Goal: Find specific page/section: Find specific page/section

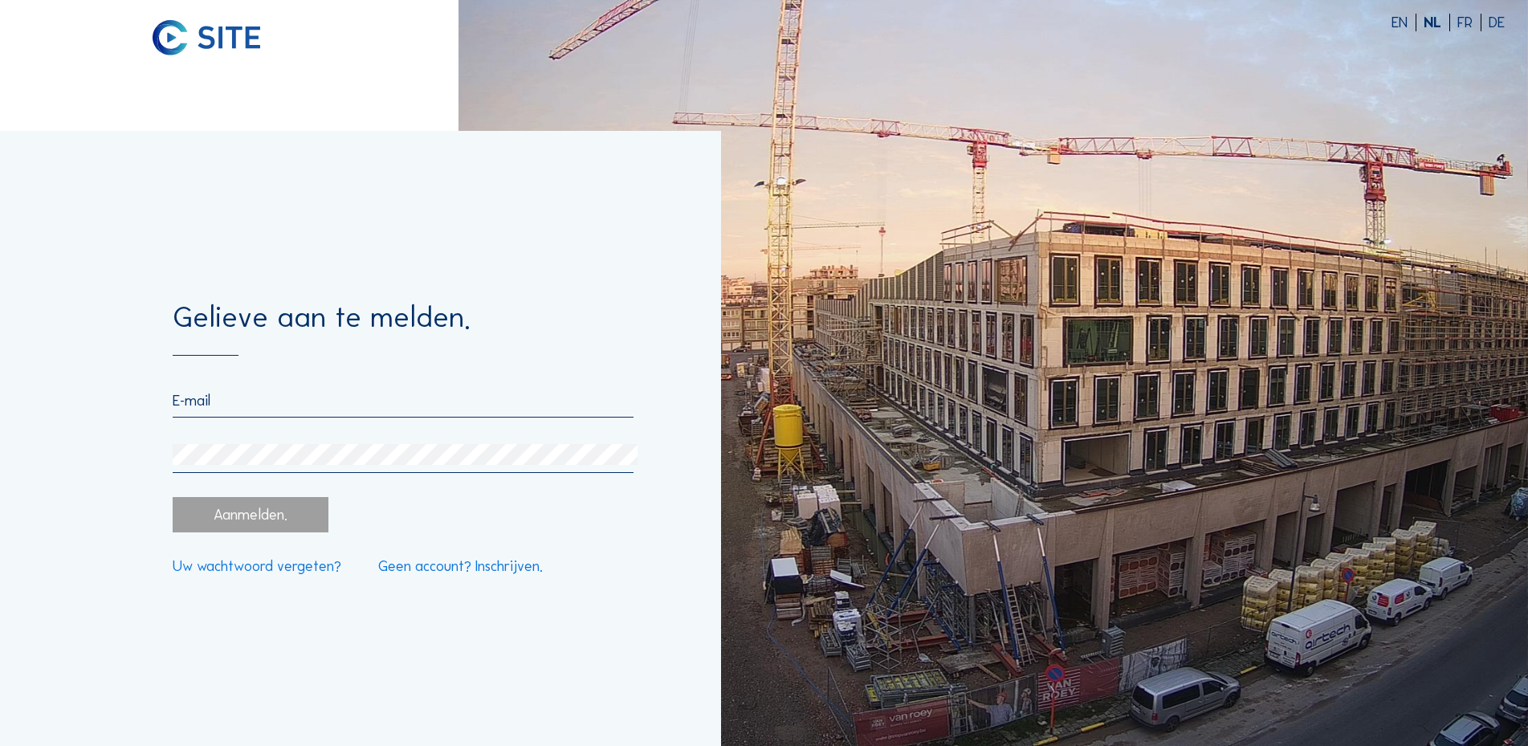
type input "[PERSON_NAME][EMAIL_ADDRESS][DOMAIN_NAME]"
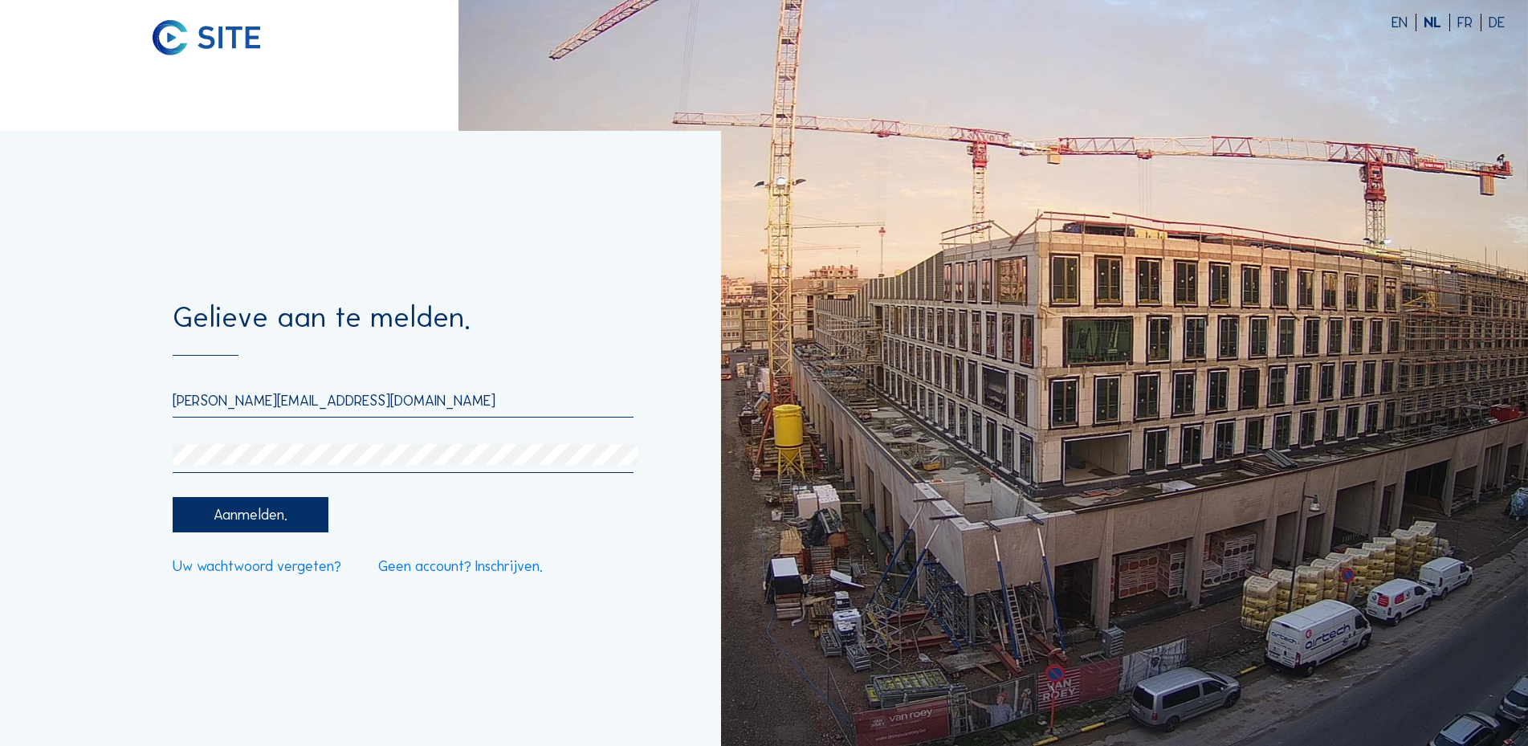
click at [236, 524] on div "Aanmelden." at bounding box center [251, 514] width 156 height 35
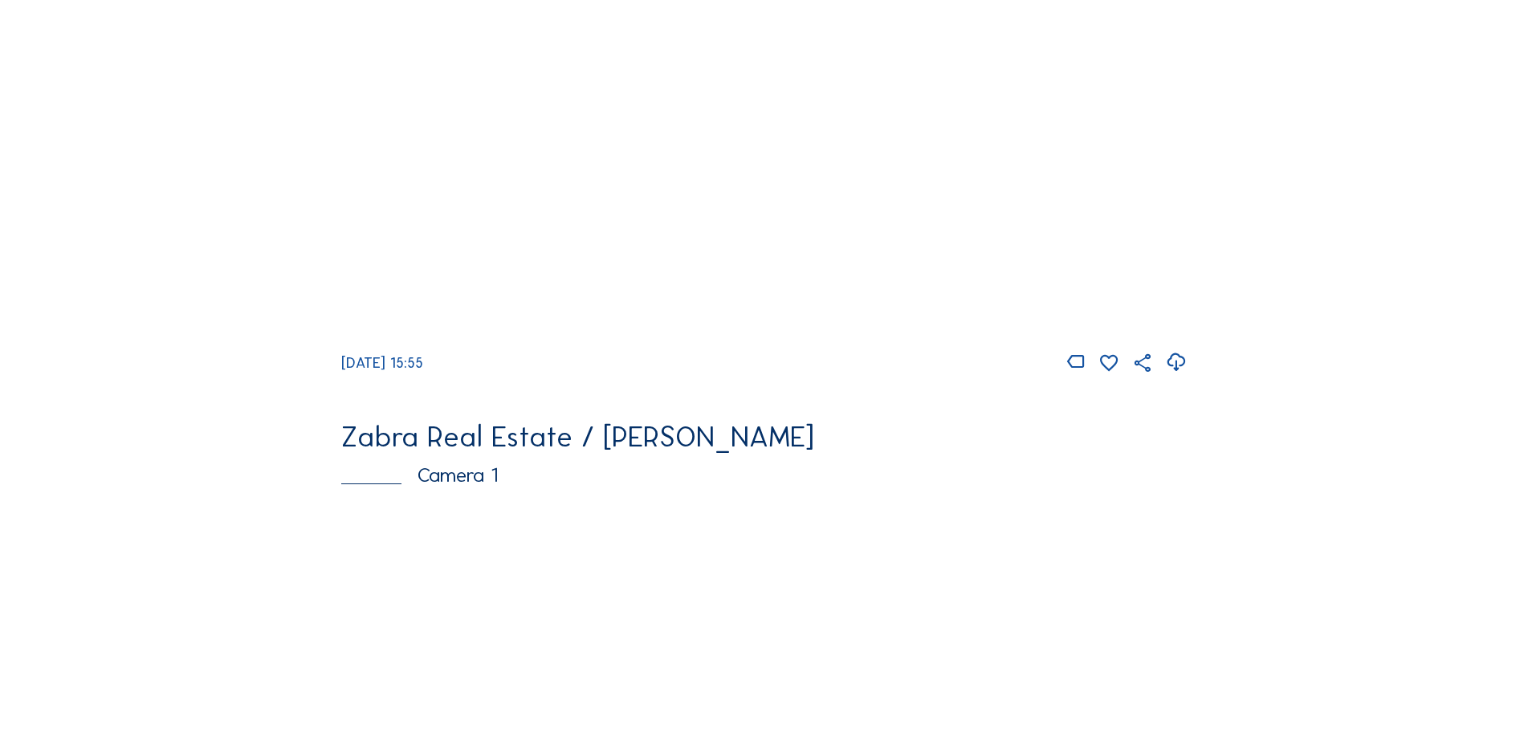
scroll to position [187, 0]
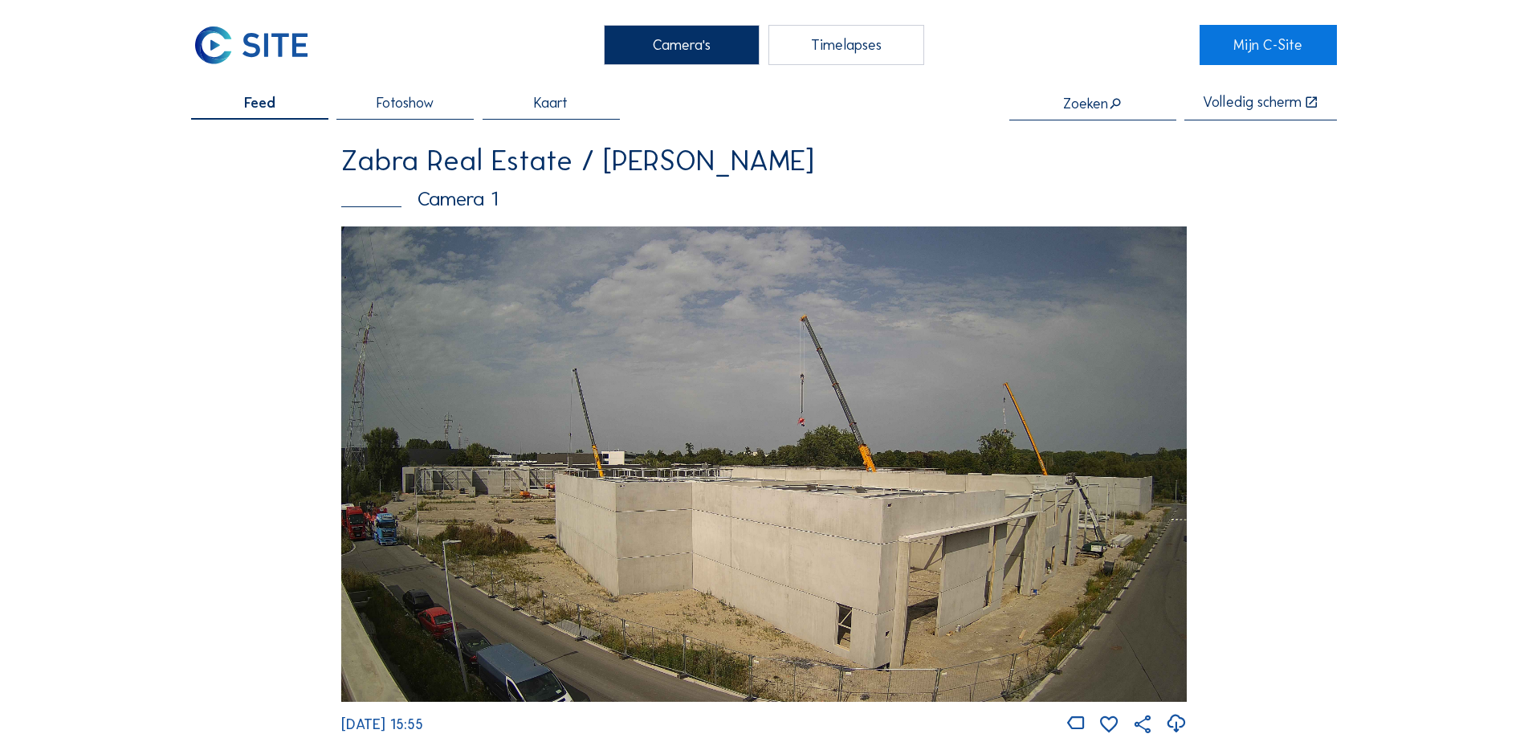
scroll to position [0, 0]
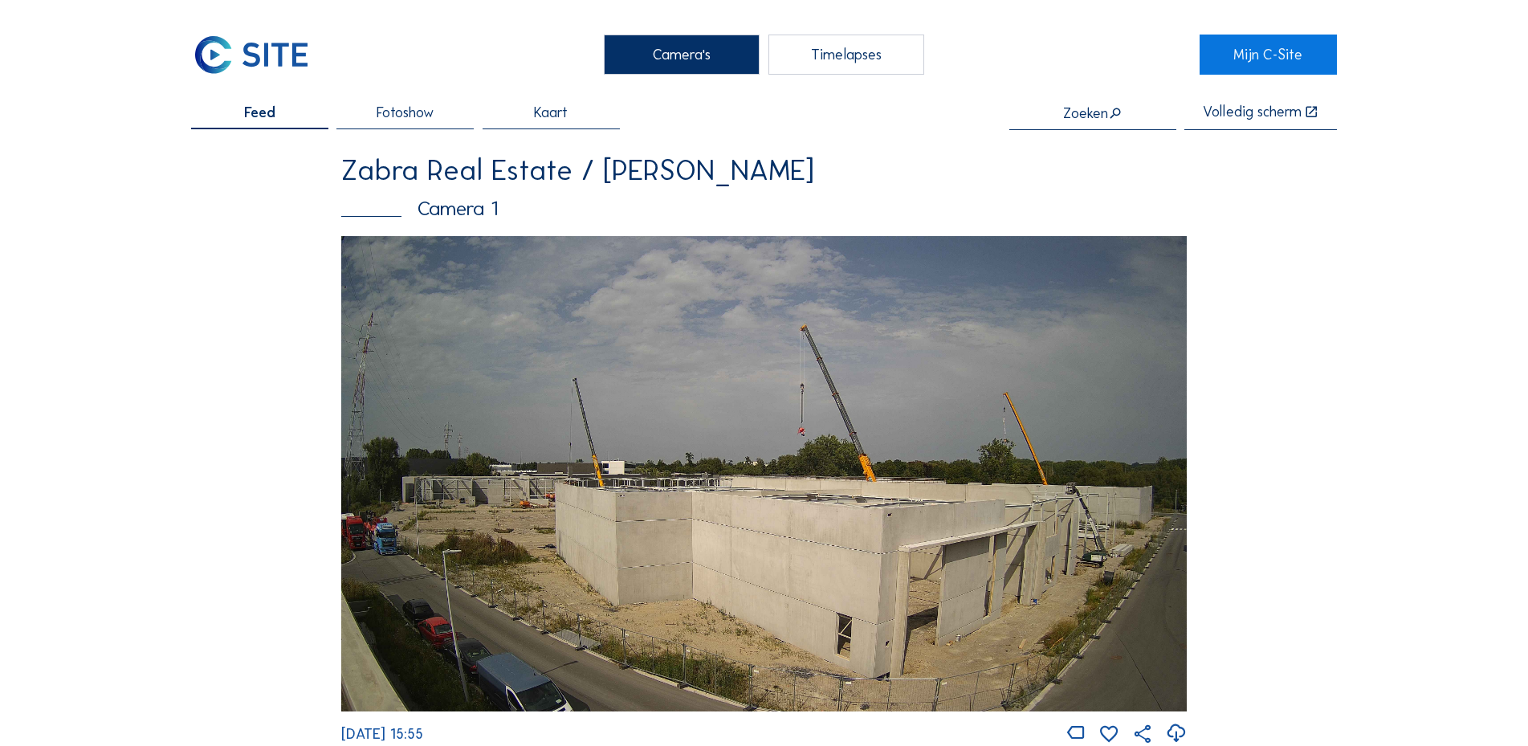
click at [856, 458] on img at bounding box center [763, 473] width 844 height 475
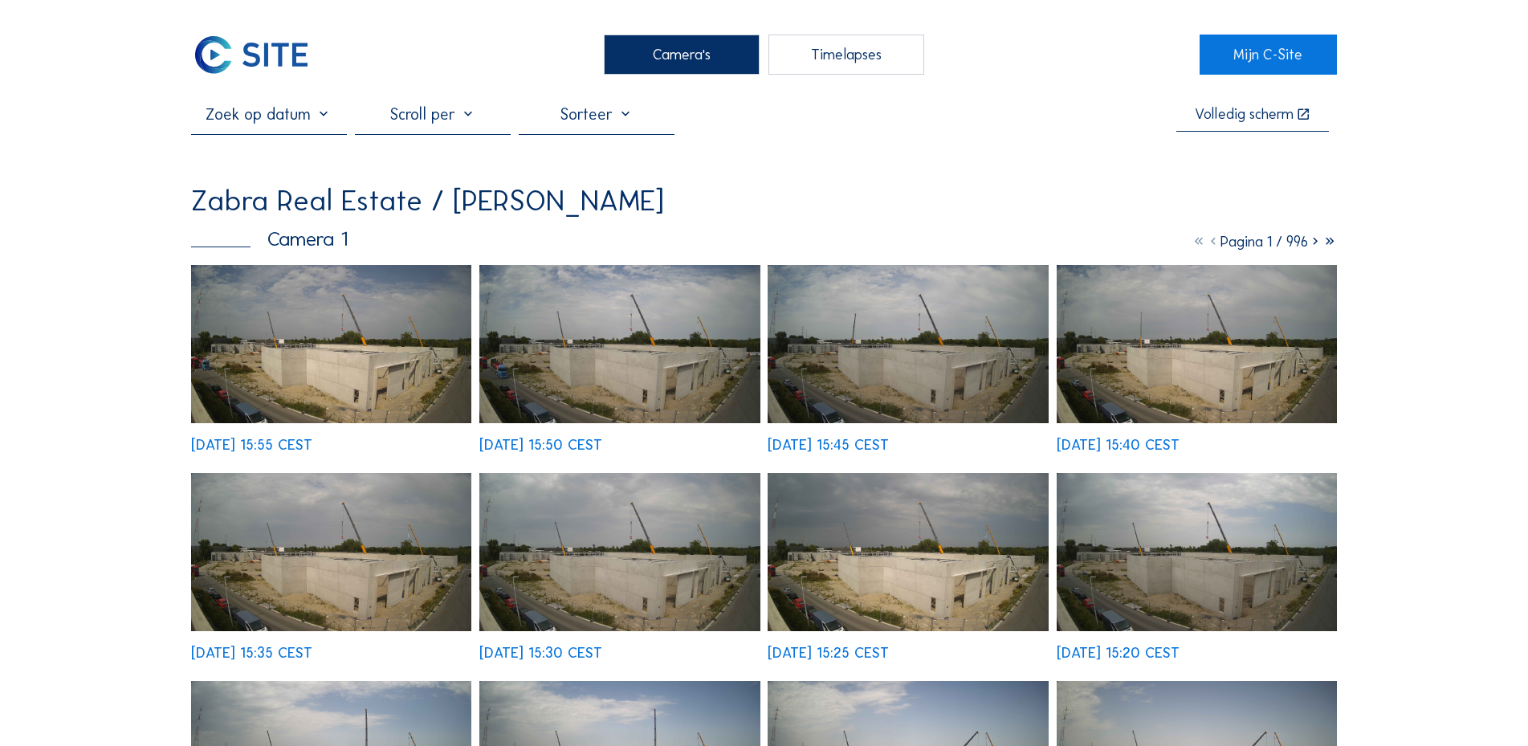
click at [336, 367] on img at bounding box center [331, 344] width 280 height 158
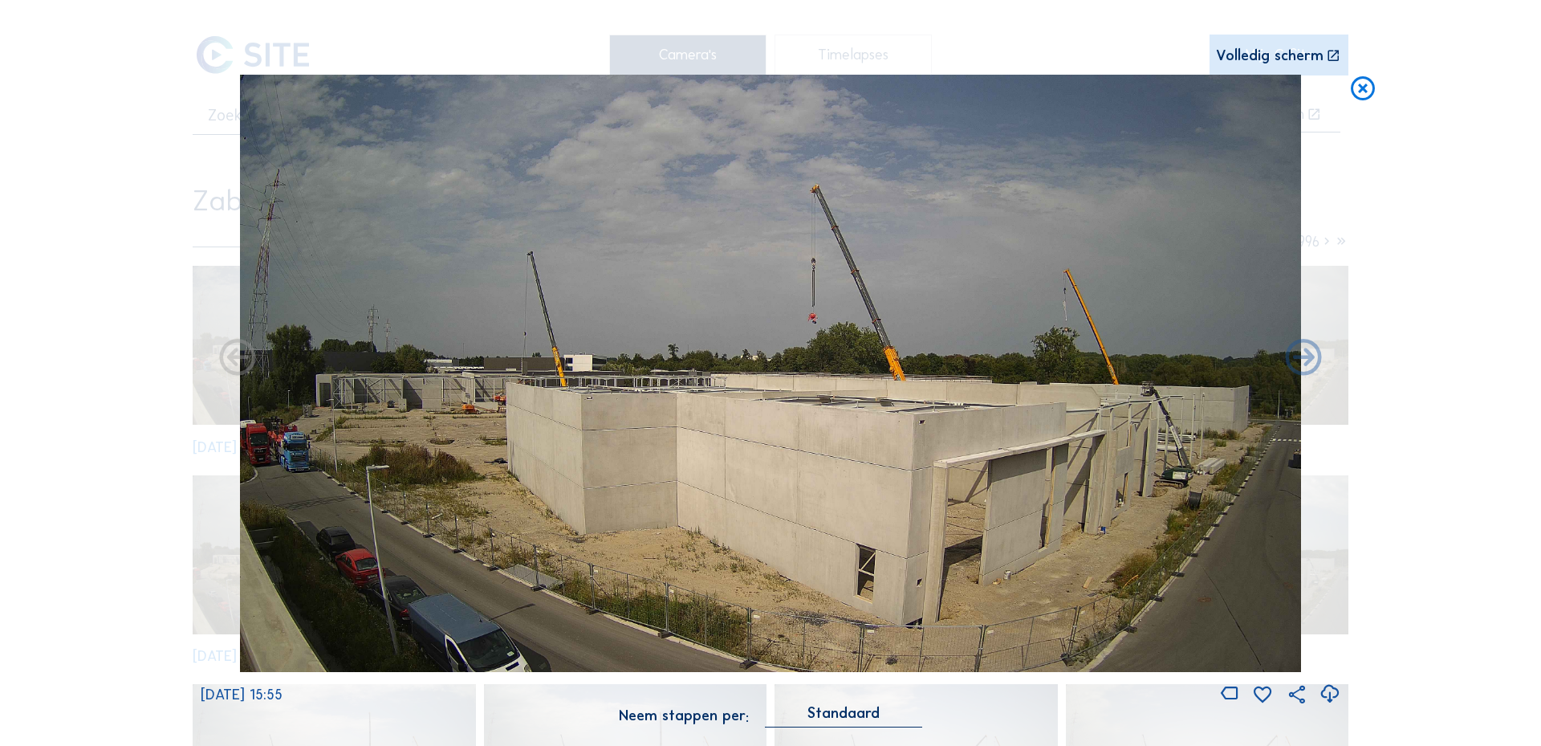
click at [1365, 96] on icon at bounding box center [1363, 90] width 29 height 30
